Goal: Information Seeking & Learning: Understand process/instructions

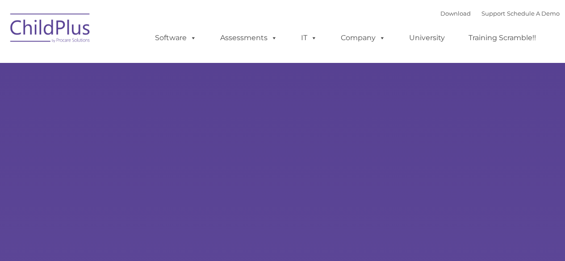
select select "MEDIUM"
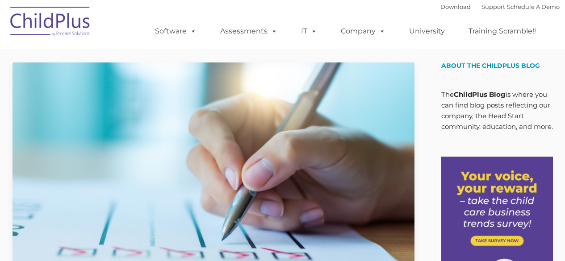
type input ""
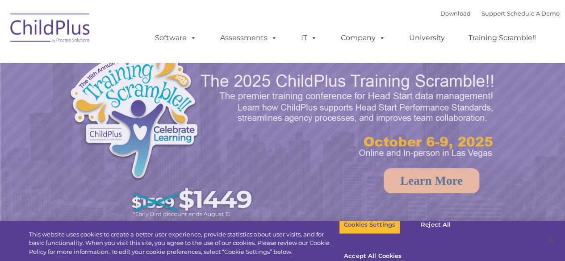
select select "MEDIUM"
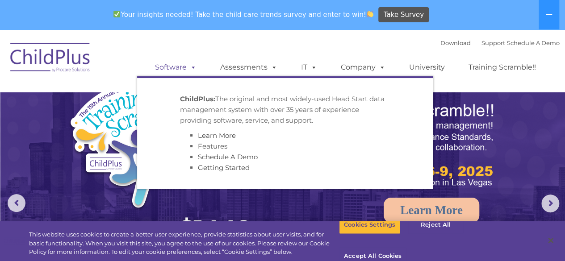
click at [176, 67] on link "Software" at bounding box center [175, 67] width 59 height 18
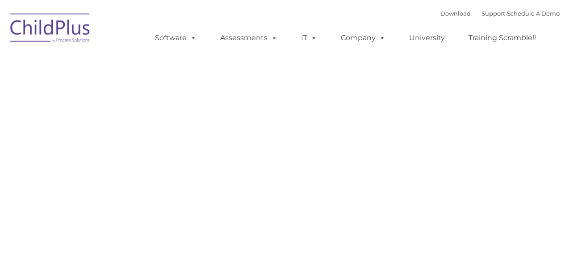
type input ""
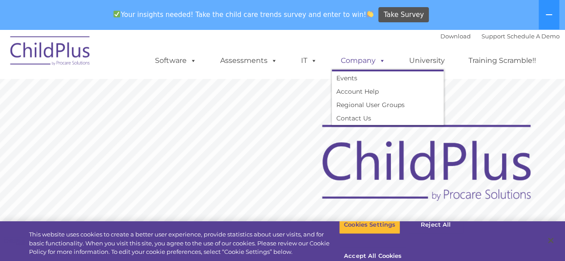
click at [380, 62] on span at bounding box center [381, 60] width 10 height 8
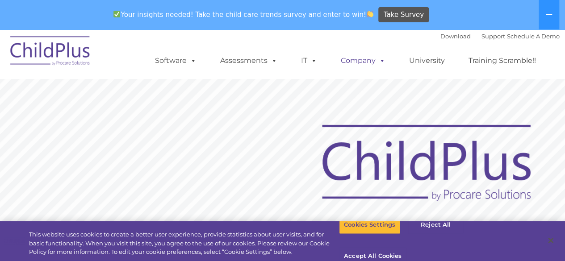
click at [364, 61] on link "Company" at bounding box center [363, 61] width 63 height 18
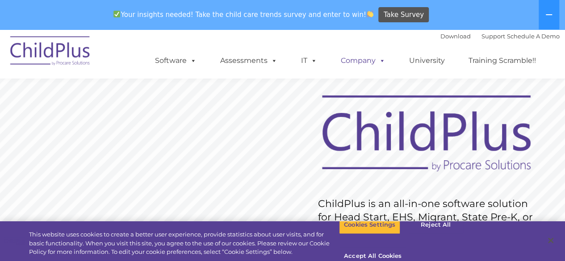
click at [364, 61] on link "Company" at bounding box center [363, 61] width 63 height 18
click at [384, 63] on span at bounding box center [381, 60] width 10 height 8
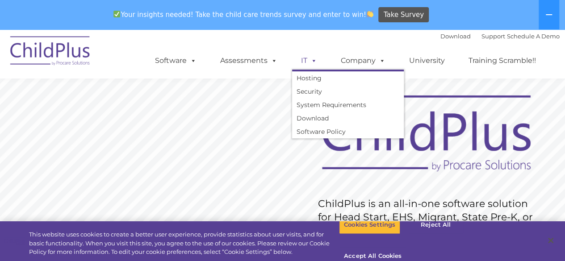
click at [313, 60] on span at bounding box center [312, 60] width 10 height 8
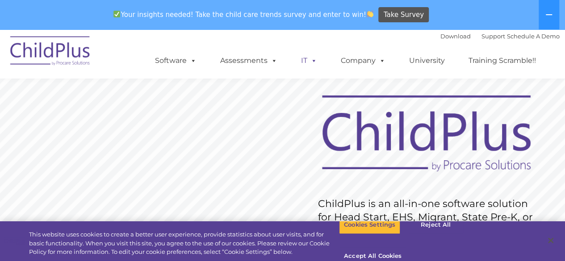
click at [312, 62] on span at bounding box center [312, 60] width 10 height 8
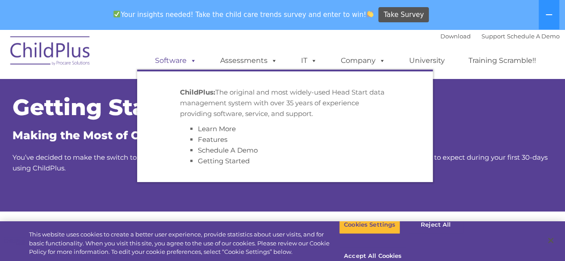
click at [193, 62] on span at bounding box center [192, 60] width 10 height 8
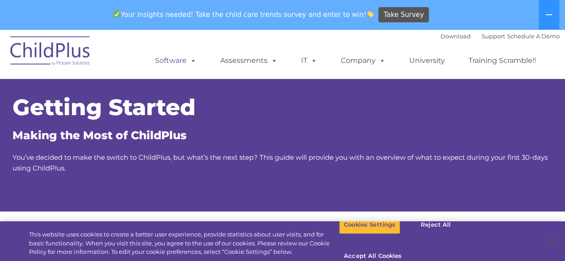
click at [188, 61] on span at bounding box center [192, 60] width 10 height 8
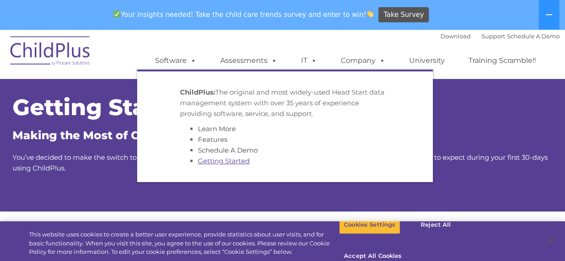
click at [214, 159] on link "Getting Started" at bounding box center [224, 161] width 52 height 8
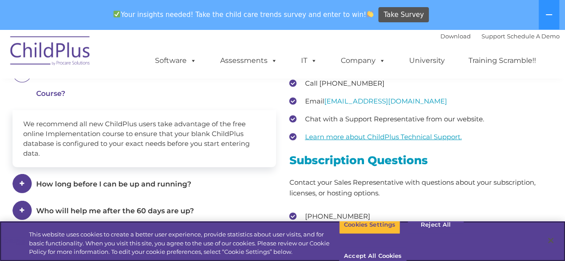
scroll to position [1249, 0]
